Goal: Check status

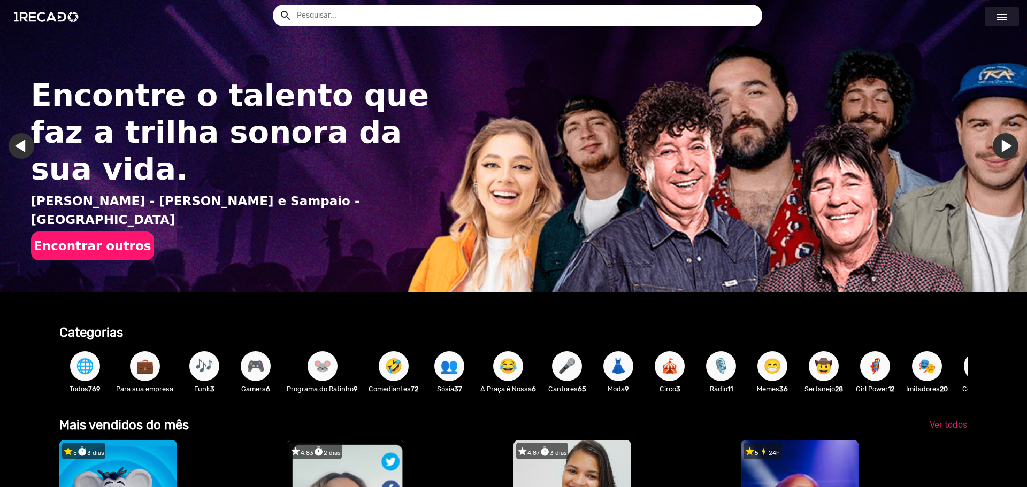
click at [1006, 8] on link "menu" at bounding box center [1002, 16] width 34 height 19
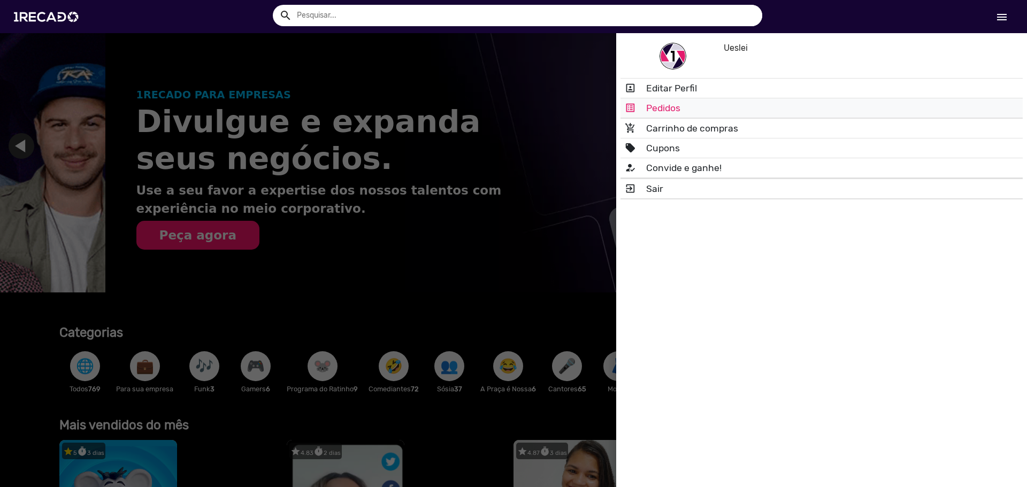
click at [669, 103] on link "list_alt Pedidos" at bounding box center [821, 107] width 402 height 19
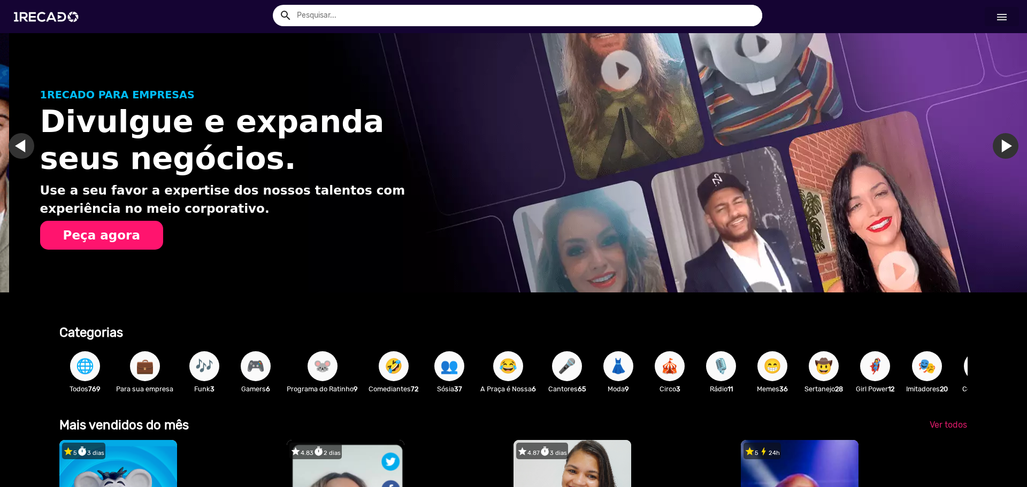
scroll to position [0, 1019]
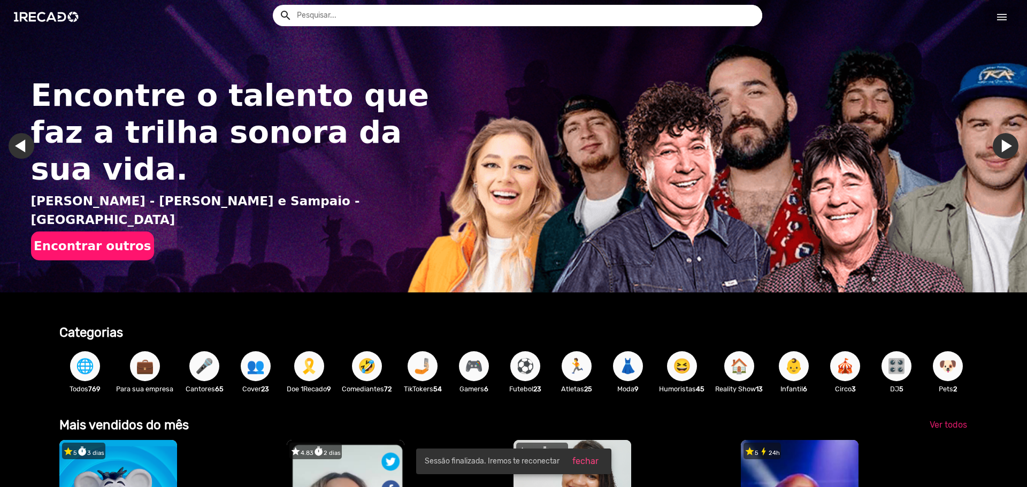
click at [992, 19] on link "menu" at bounding box center [1002, 16] width 34 height 19
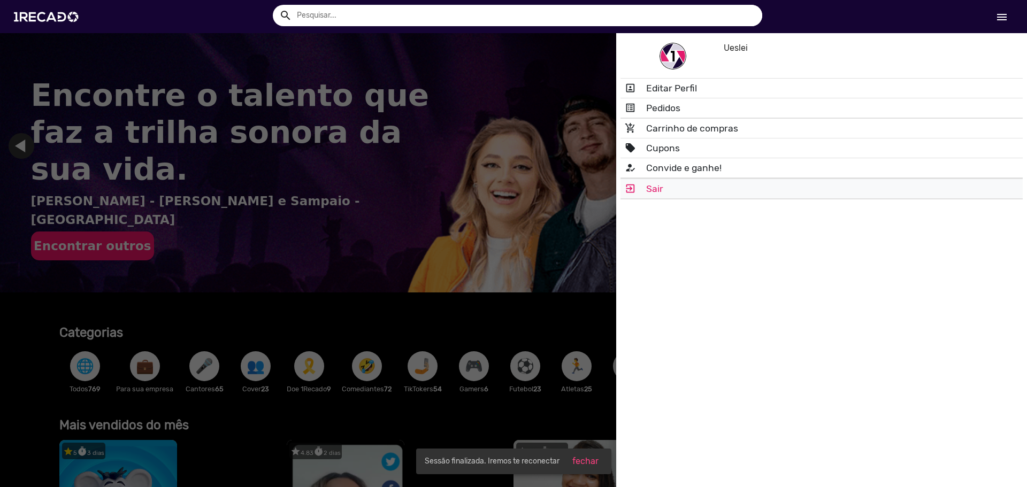
click at [718, 194] on link "exit_to_app Sair" at bounding box center [821, 188] width 402 height 19
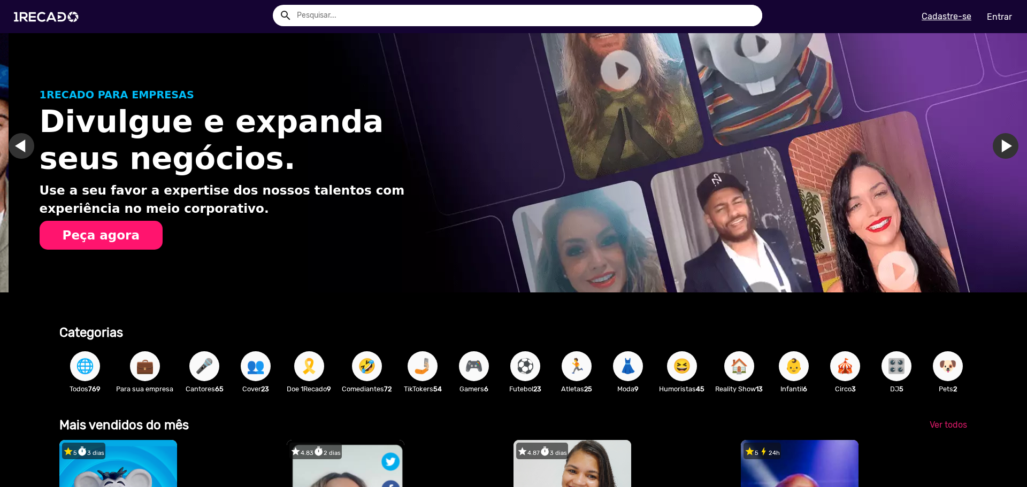
scroll to position [0, 1019]
click at [991, 16] on link "Entrar" at bounding box center [999, 16] width 39 height 19
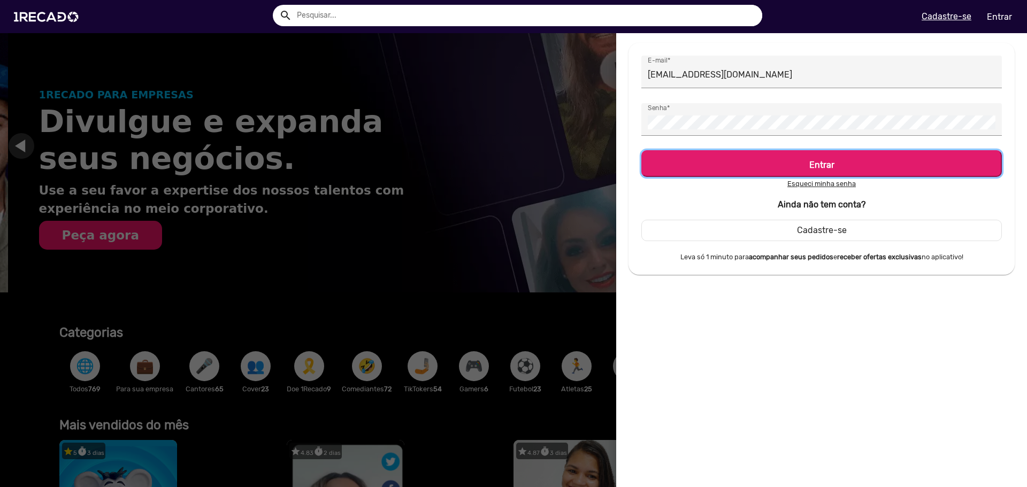
click at [832, 157] on h5 "Entrar" at bounding box center [821, 163] width 341 height 14
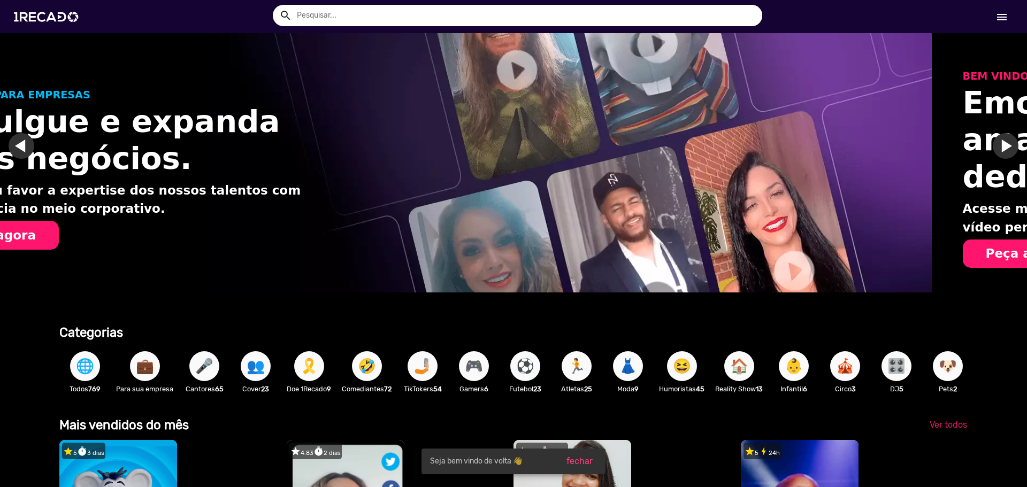
scroll to position [0, 2038]
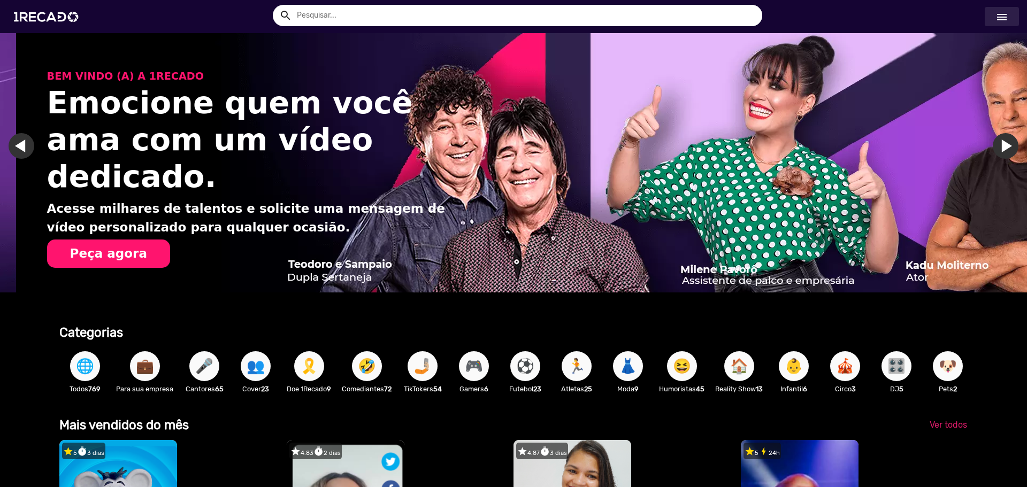
click at [1005, 19] on mat-icon "menu" at bounding box center [1001, 17] width 13 height 13
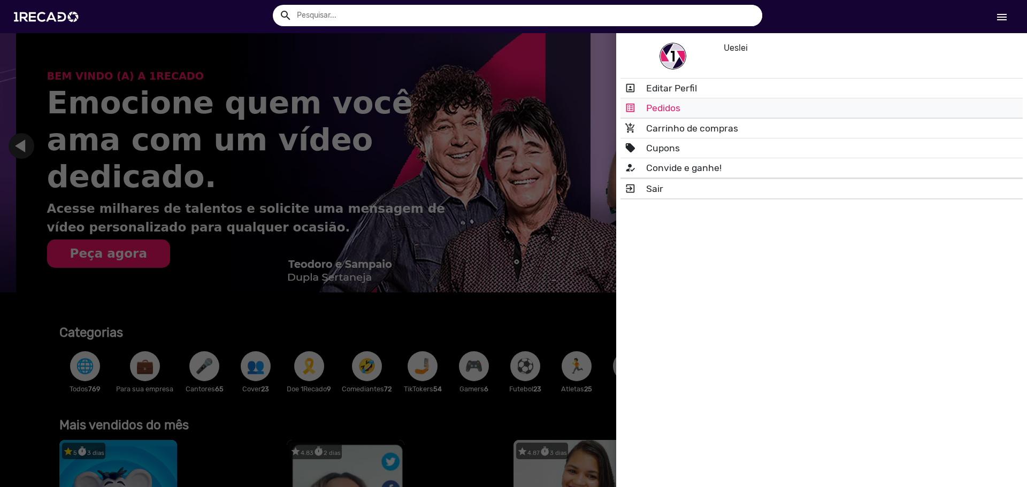
scroll to position [0, 0]
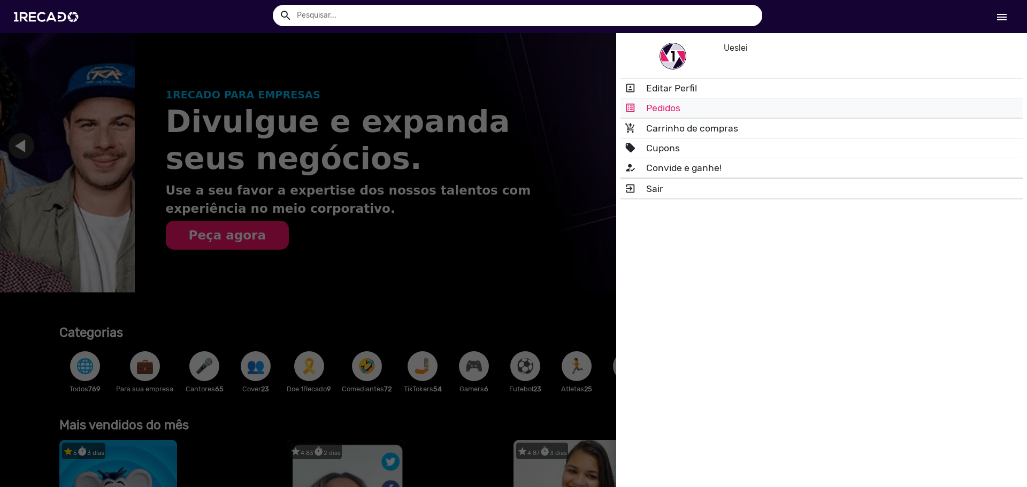
click at [754, 112] on link "list_alt Pedidos" at bounding box center [821, 107] width 402 height 19
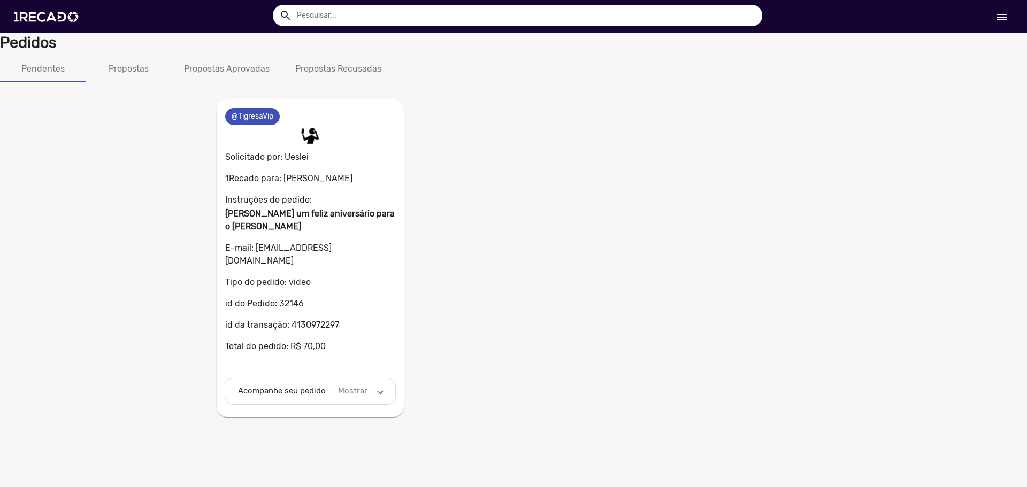
click at [311, 385] on mat-panel-title "Acompanhe seu pedido" at bounding box center [283, 391] width 90 height 12
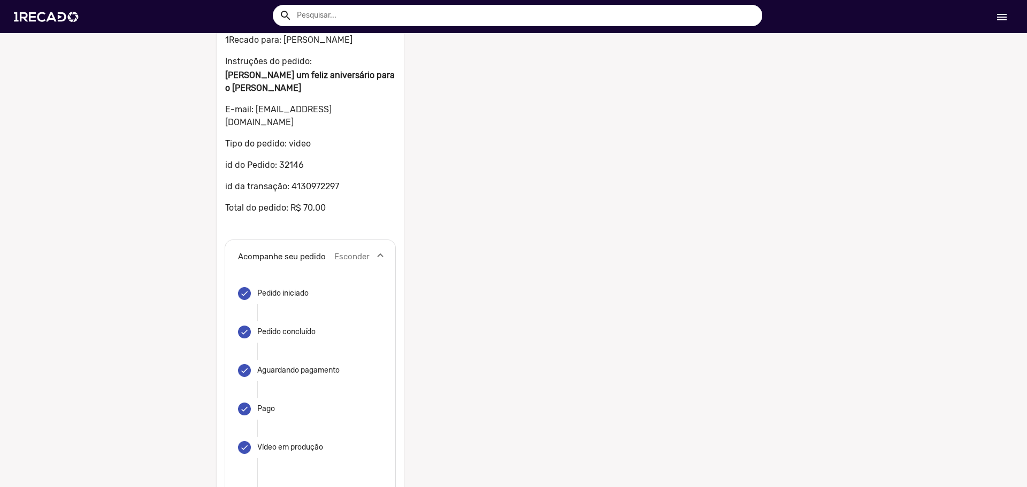
scroll to position [114, 0]
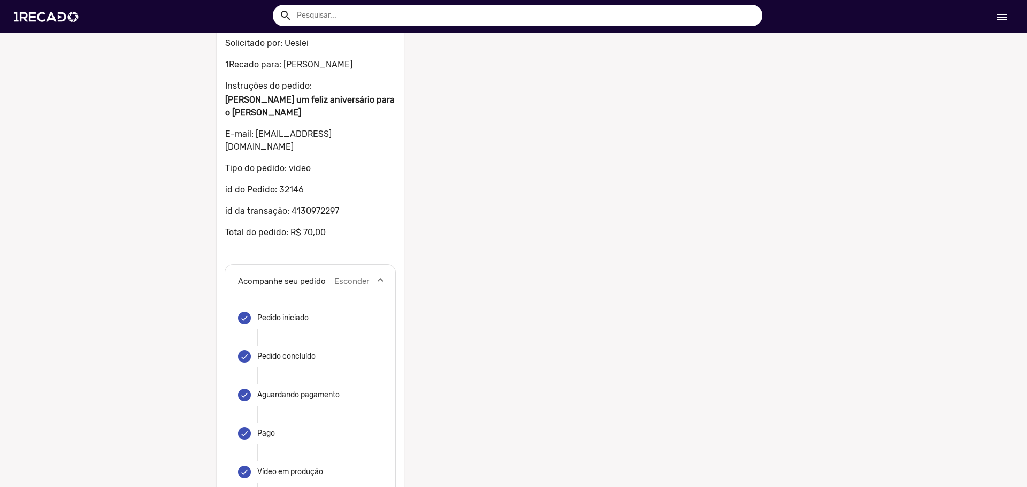
click at [340, 275] on mat-panel-description "Esconder" at bounding box center [351, 281] width 35 height 12
